Goal: Task Accomplishment & Management: Manage account settings

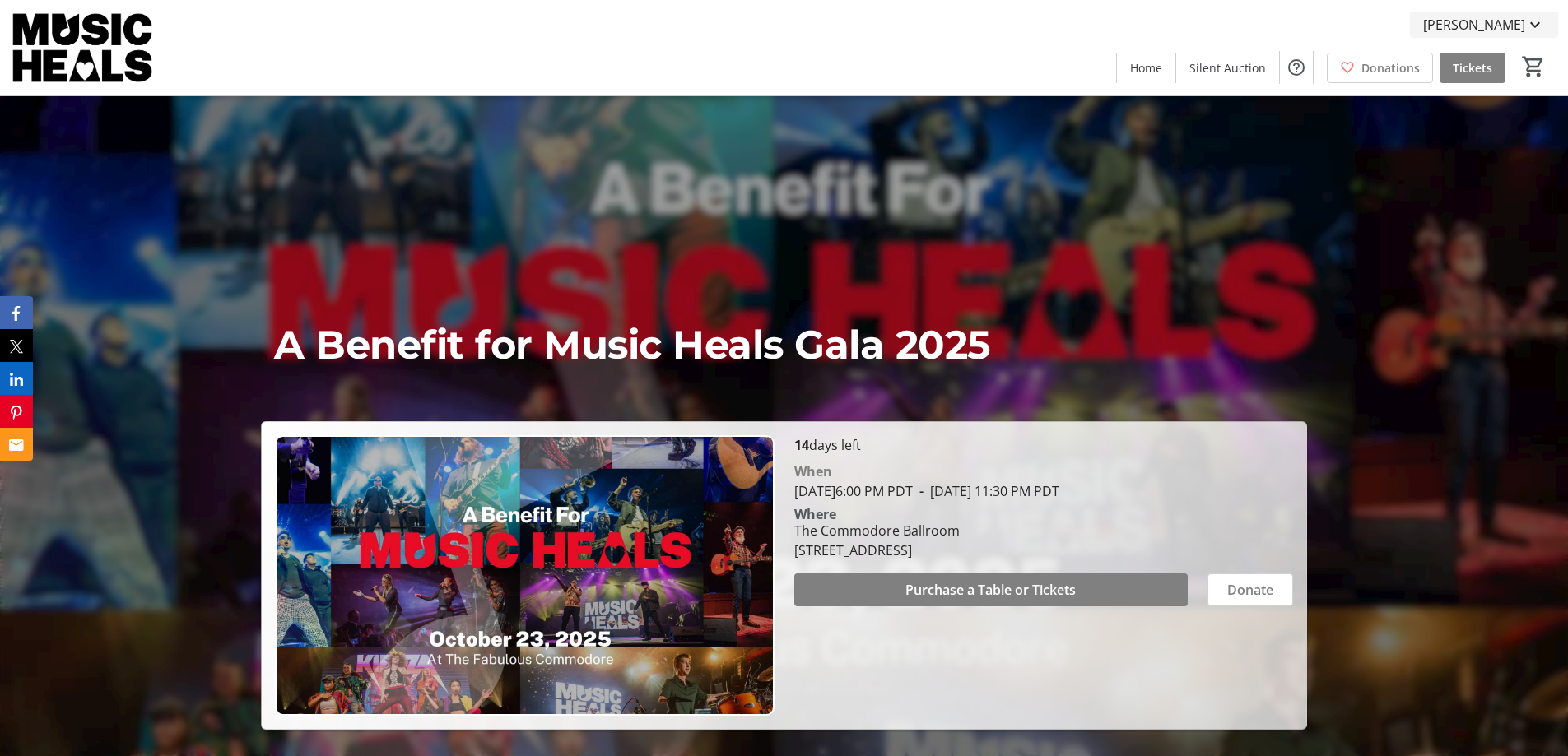
click at [1496, 20] on span "[PERSON_NAME]" at bounding box center [1474, 25] width 102 height 20
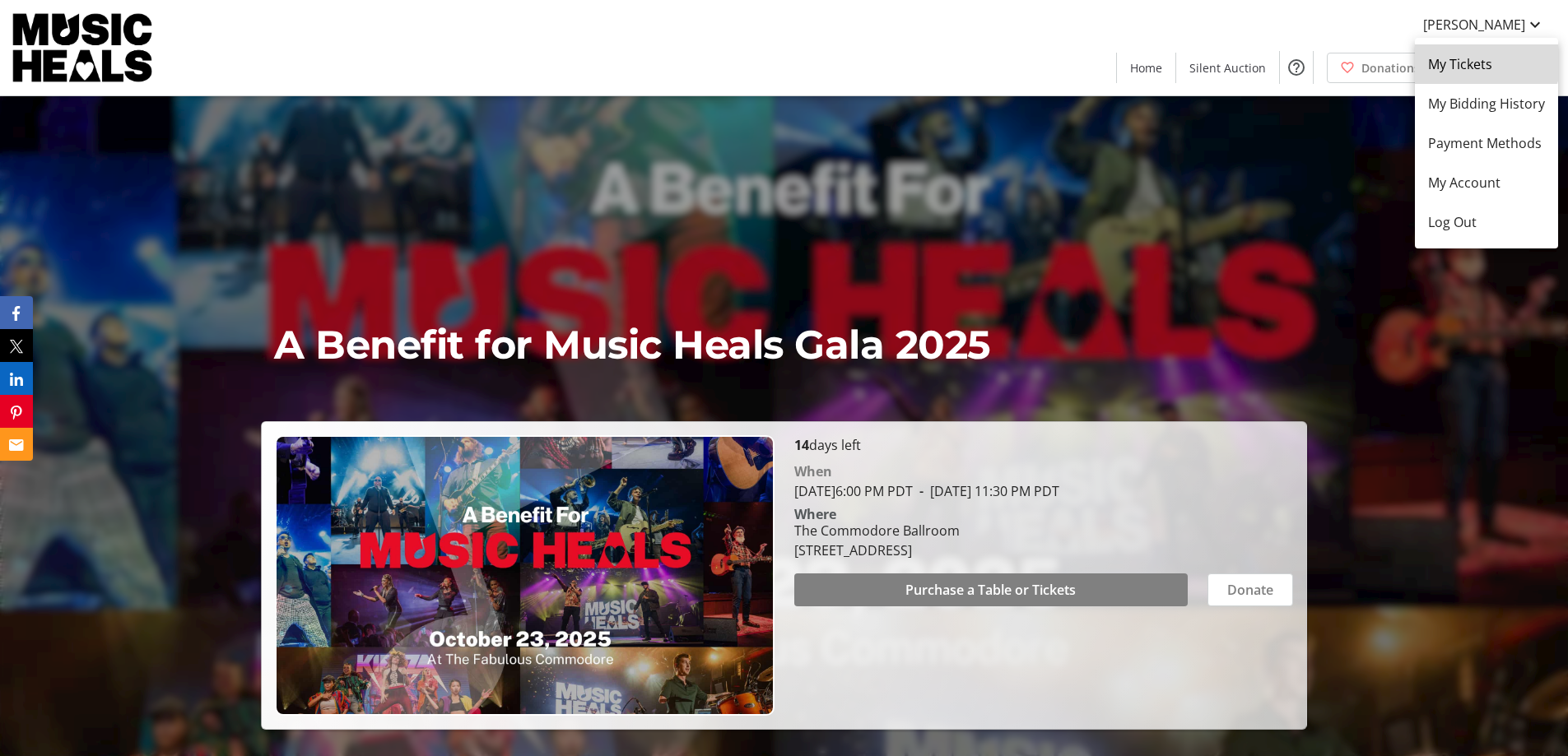
click at [1484, 59] on span "My Tickets" at bounding box center [1486, 63] width 117 height 20
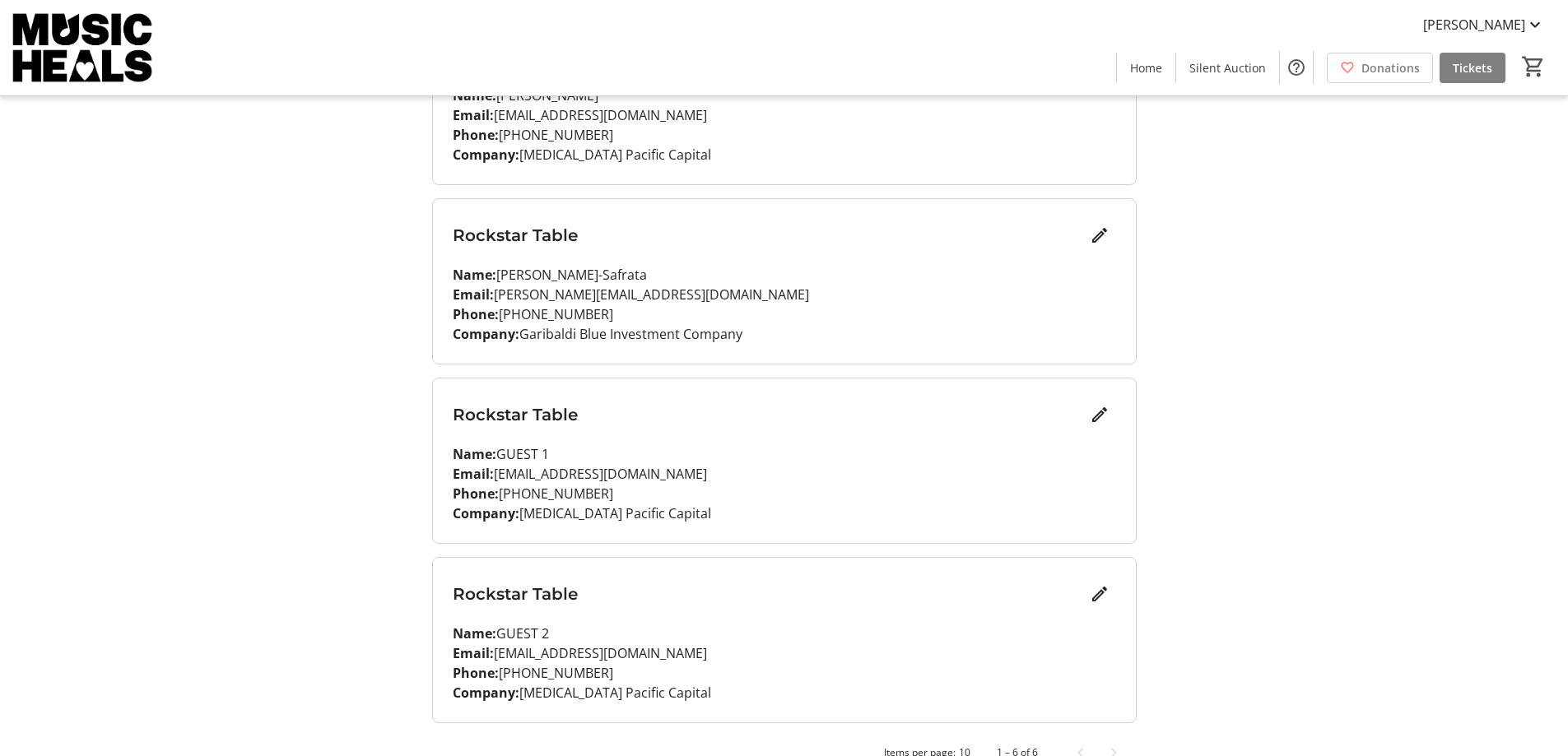
scroll to position [692, 0]
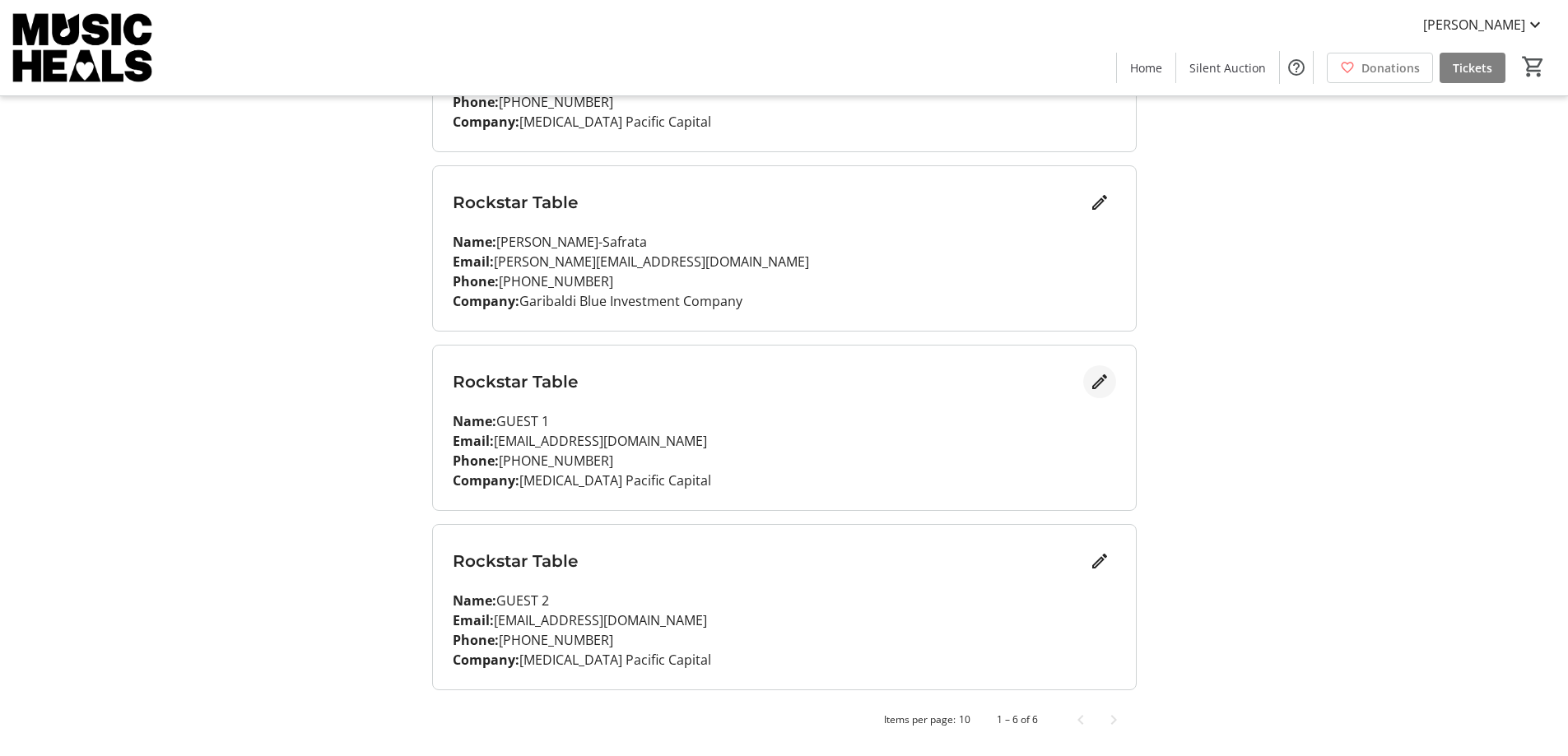
click at [1096, 379] on mat-icon "Edit" at bounding box center [1099, 382] width 20 height 20
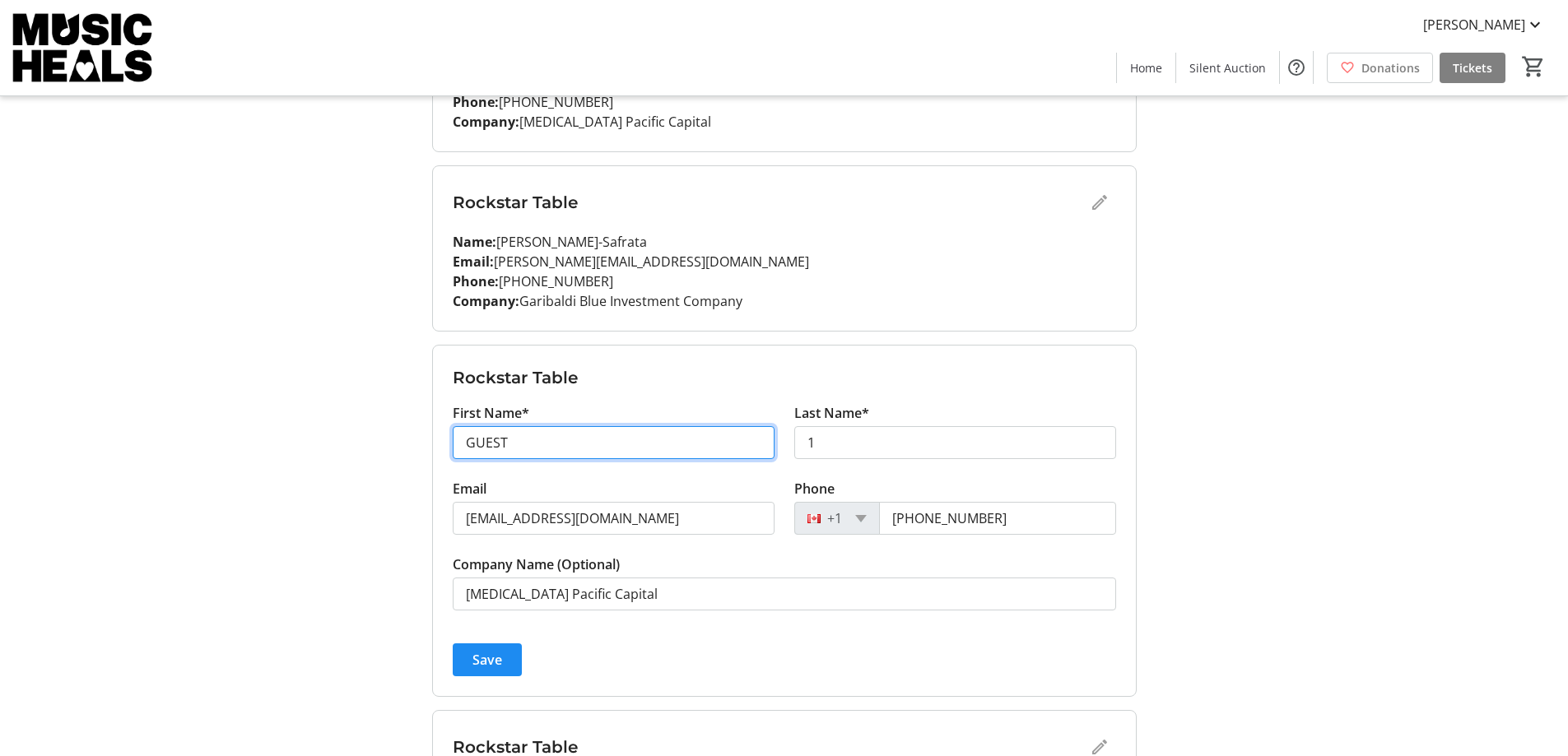
drag, startPoint x: 528, startPoint y: 437, endPoint x: 313, endPoint y: 431, distance: 215.1
click at [318, 431] on div "My Event Tickets Here you can enter guest details for each ticket. Purchased ti…" at bounding box center [784, 125] width 1087 height 1633
type input "[PERSON_NAME]"
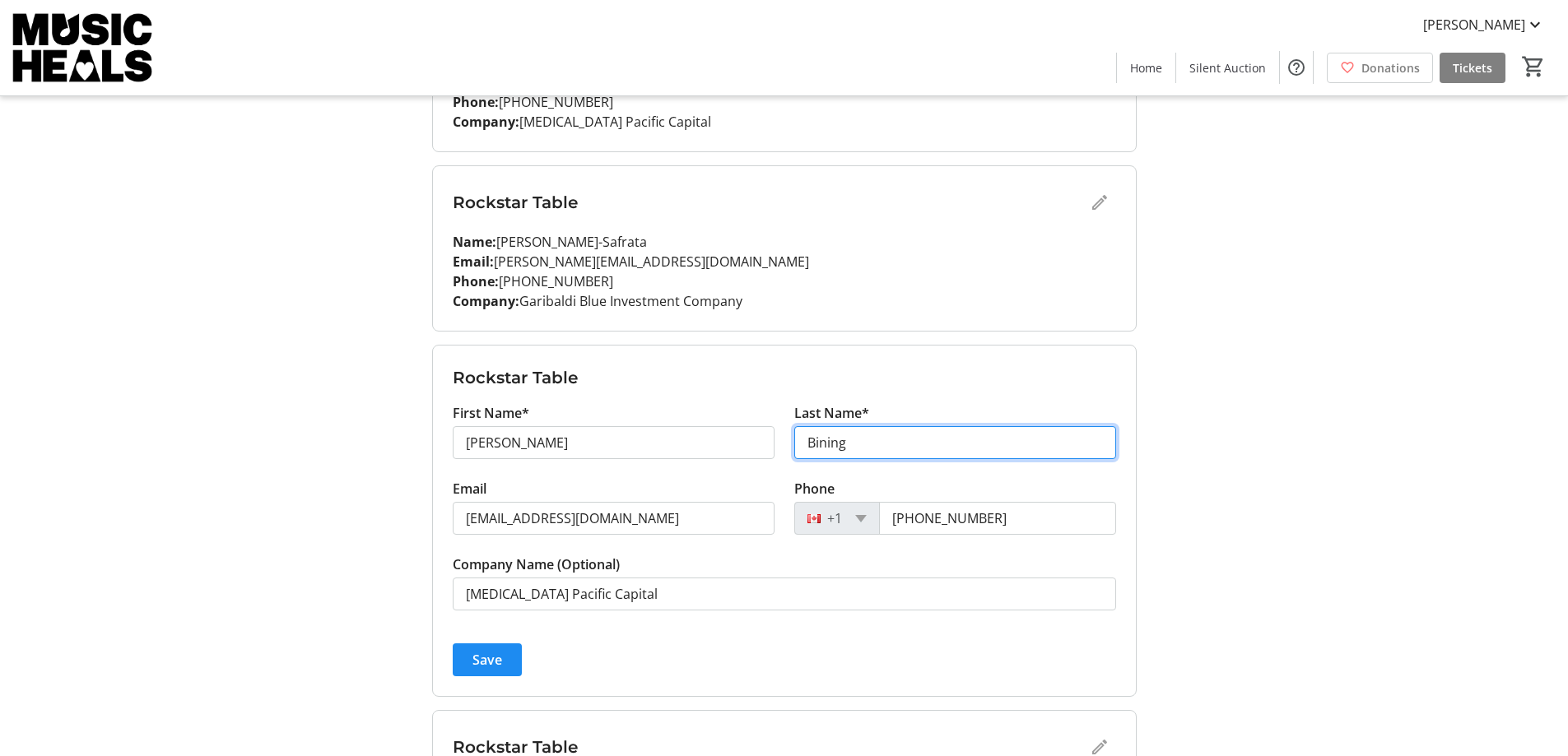
type input "Bining"
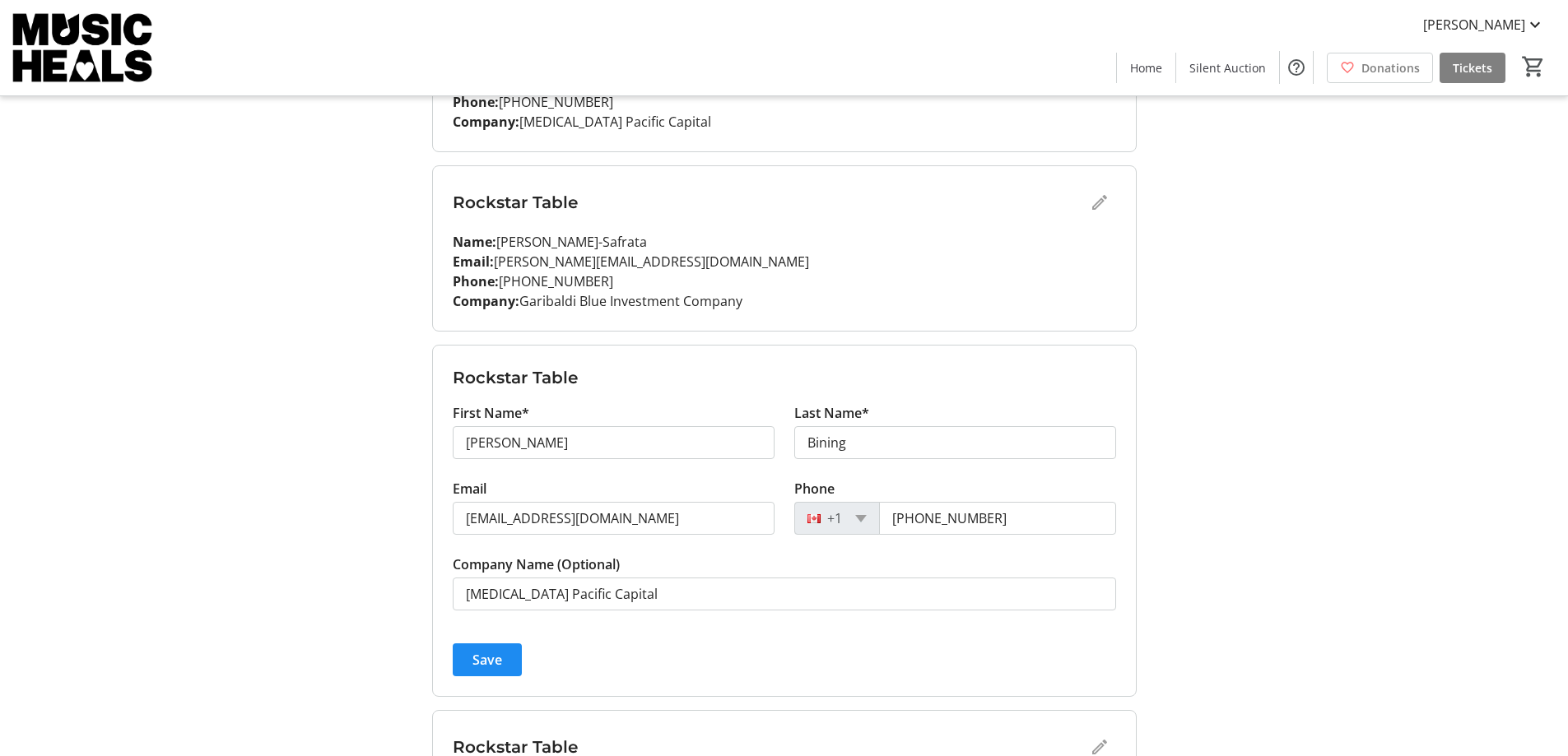
drag, startPoint x: 1054, startPoint y: 386, endPoint x: 969, endPoint y: 412, distance: 88.9
click at [1055, 386] on h3 "Rockstar Table" at bounding box center [784, 378] width 663 height 25
click at [614, 517] on input "[EMAIL_ADDRESS][DOMAIN_NAME]" at bounding box center [614, 518] width 322 height 33
click at [613, 517] on input "[EMAIL_ADDRESS][DOMAIN_NAME]" at bounding box center [614, 518] width 322 height 33
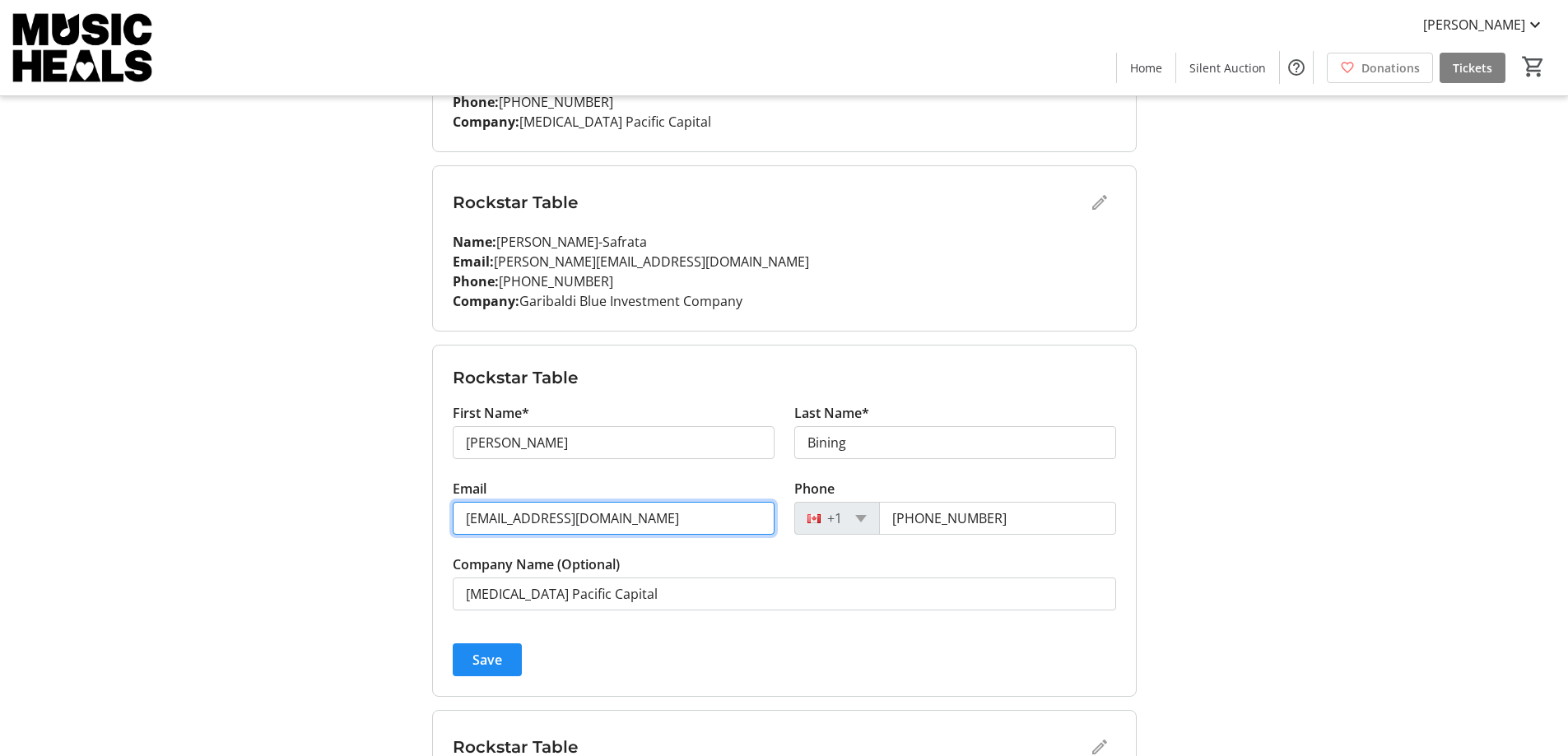
paste input "mbining"
type input "[EMAIL_ADDRESS][DOMAIN_NAME]"
click at [268, 502] on div "My Event Tickets Here you can enter guest details for each ticket. Purchased ti…" at bounding box center [784, 125] width 1087 height 1633
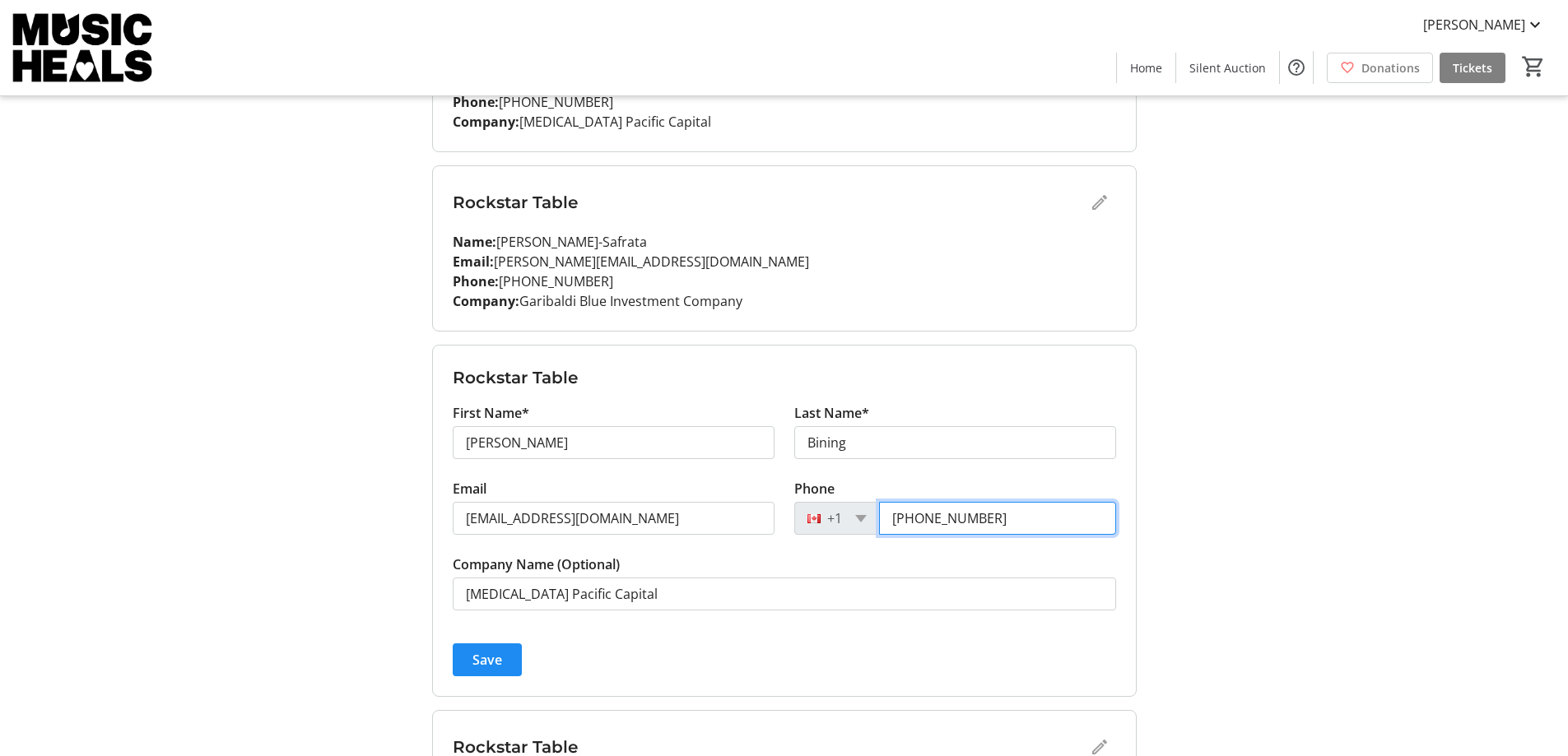
click at [974, 512] on input "[PHONE_NUMBER]" at bounding box center [998, 518] width 237 height 33
paste input "50) 981-6060"
type input "[PHONE_NUMBER]"
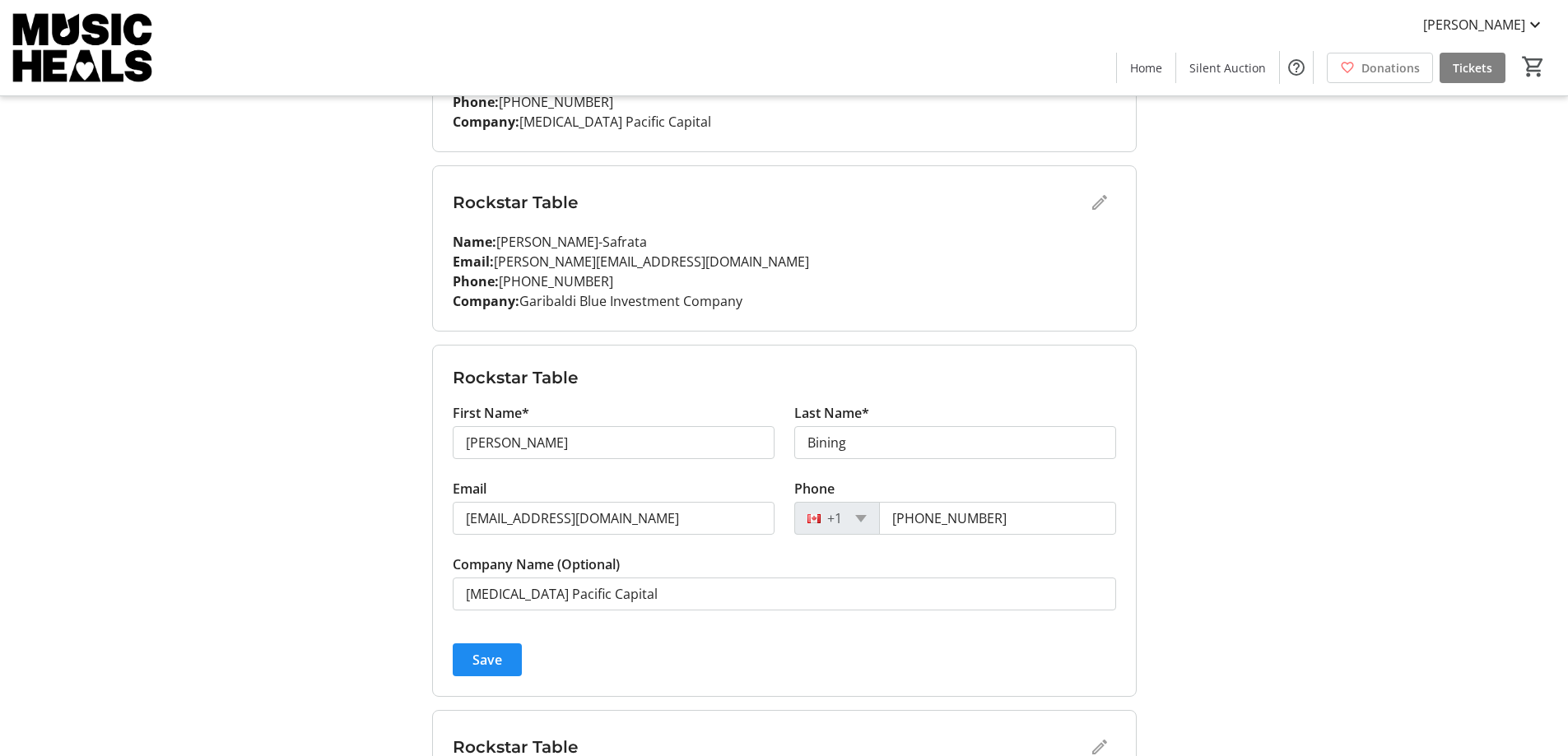
click at [353, 497] on div "My Event Tickets Here you can enter guest details for each ticket. Purchased ti…" at bounding box center [784, 125] width 1087 height 1633
click at [477, 668] on span "Save" at bounding box center [487, 659] width 29 height 20
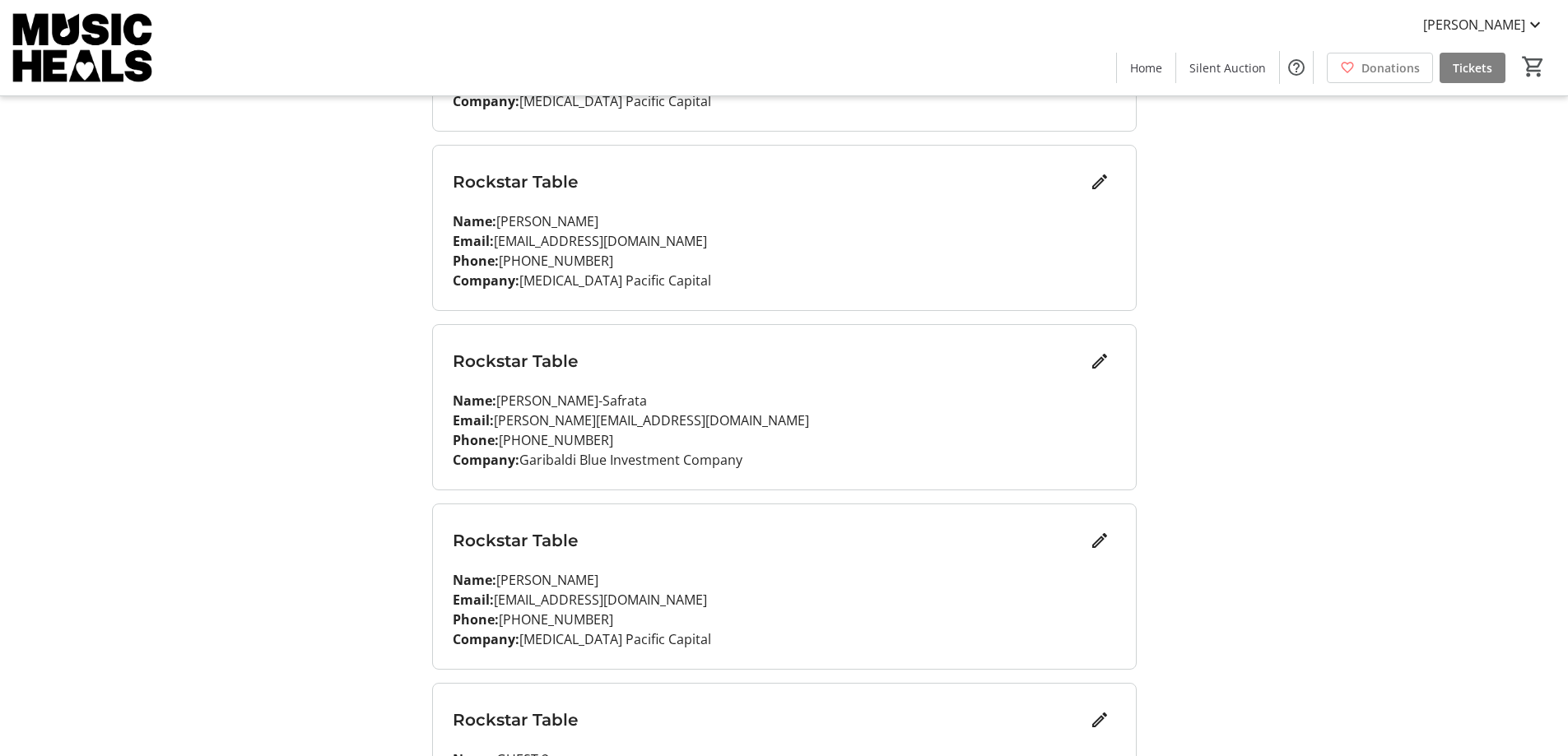
scroll to position [527, 0]
